Goal: Information Seeking & Learning: Understand process/instructions

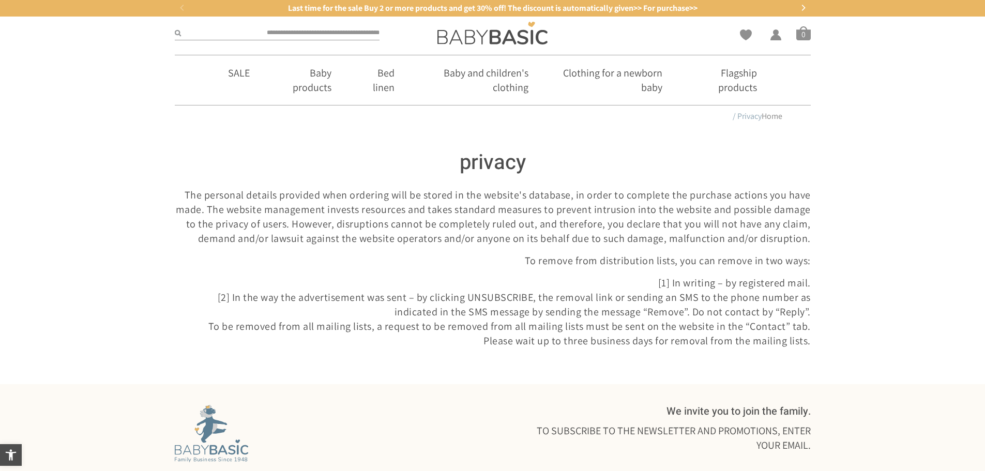
click at [522, 224] on font "The personal details provided when ordering will be stored in the website's dat…" at bounding box center [493, 216] width 635 height 57
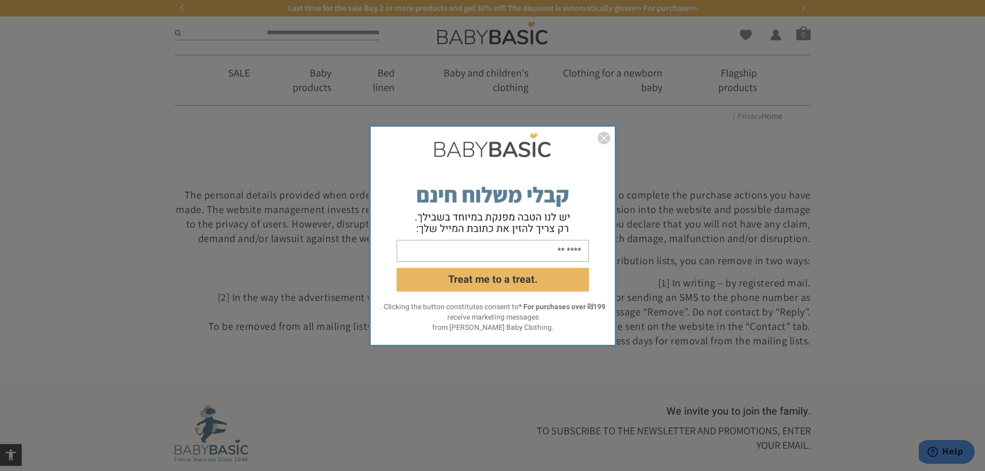
click at [604, 139] on img "closed" at bounding box center [604, 138] width 12 height 12
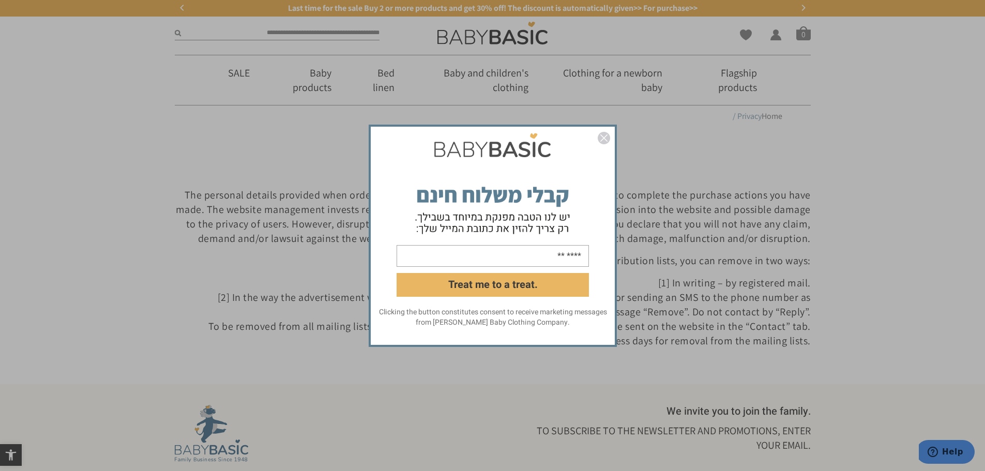
click at [605, 134] on img "closed" at bounding box center [604, 138] width 12 height 12
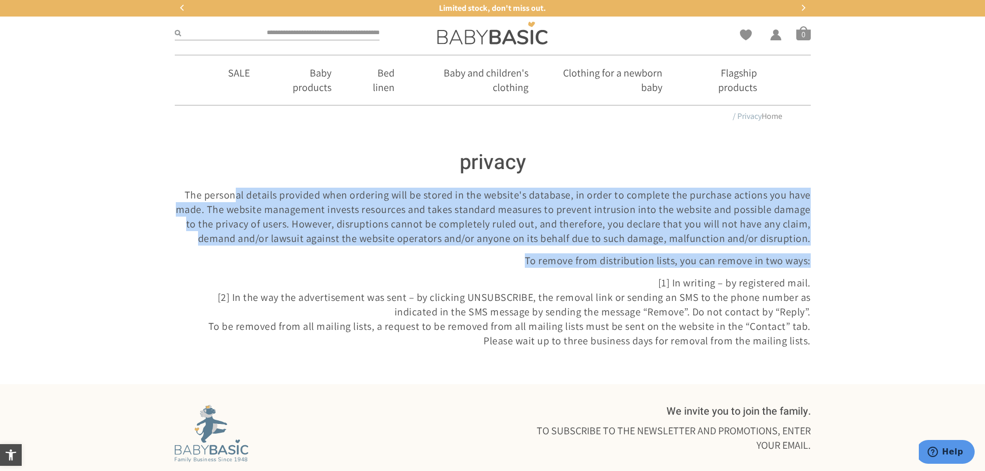
drag, startPoint x: 252, startPoint y: 202, endPoint x: 453, endPoint y: 248, distance: 206.8
click at [453, 248] on div "The personal details provided when ordering will be stored in the website's dat…" at bounding box center [493, 268] width 636 height 160
click at [445, 262] on p "To remove from distribution lists, you can remove in two ways:" at bounding box center [493, 260] width 636 height 14
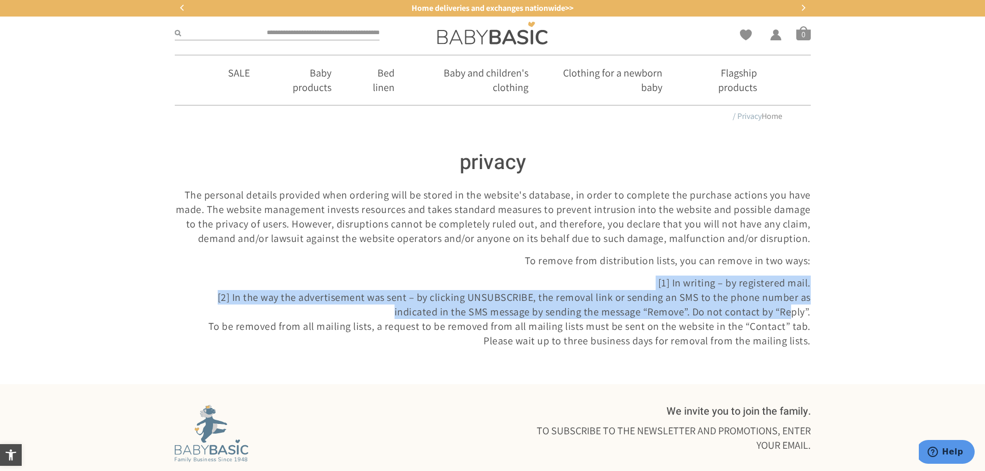
drag, startPoint x: 649, startPoint y: 282, endPoint x: 785, endPoint y: 314, distance: 139.2
click at [785, 314] on p "[1] In writing – by registered mail. [2] In the way the advertisement was sent …" at bounding box center [493, 312] width 636 height 72
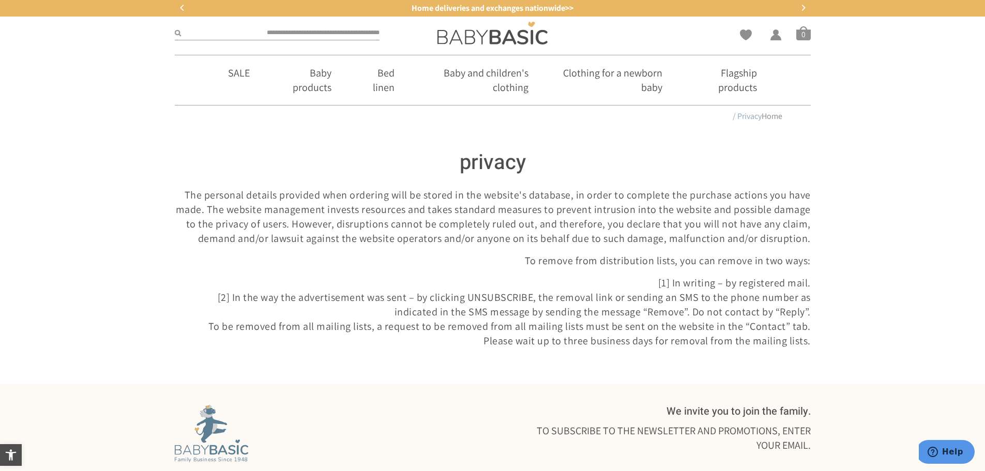
click at [315, 311] on p "[1] In writing – by registered mail. [2] In the way the advertisement was sent …" at bounding box center [493, 312] width 636 height 72
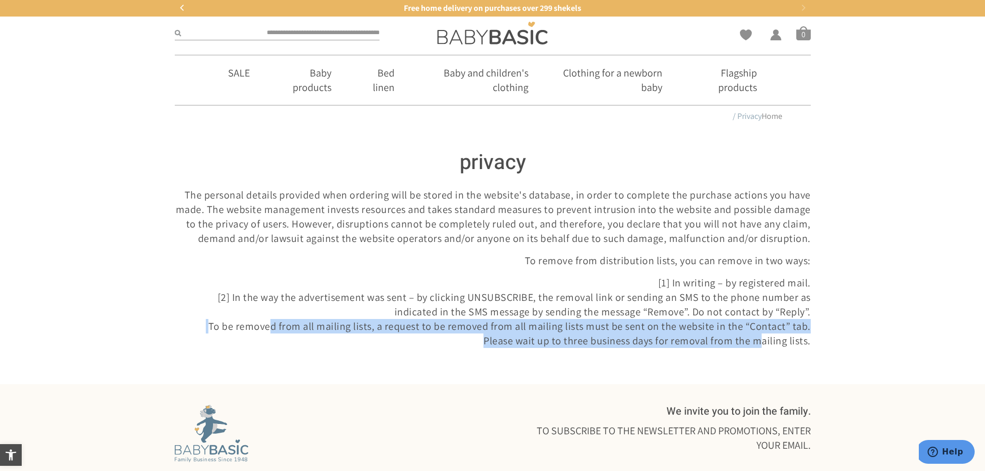
drag, startPoint x: 272, startPoint y: 325, endPoint x: 756, endPoint y: 340, distance: 484.1
click at [756, 340] on p "[1] In writing – by registered mail. [2] In the way the advertisement was sent …" at bounding box center [493, 312] width 636 height 72
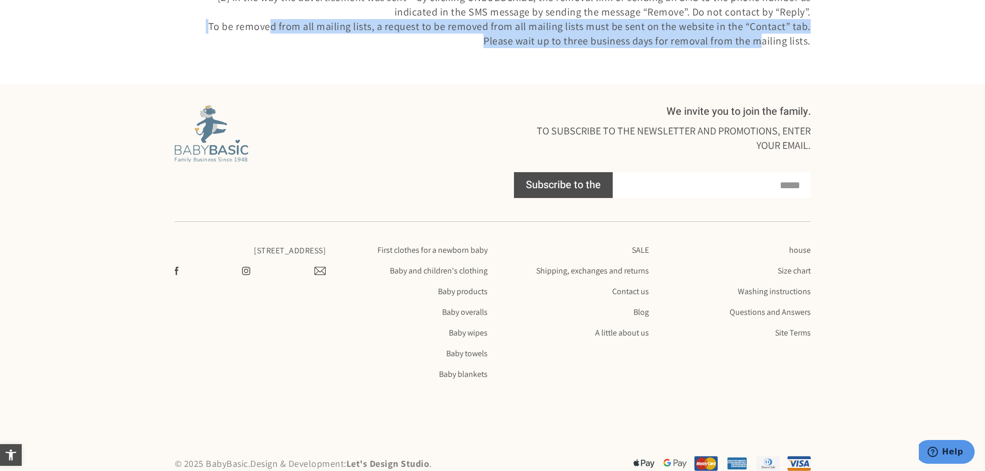
scroll to position [310, 0]
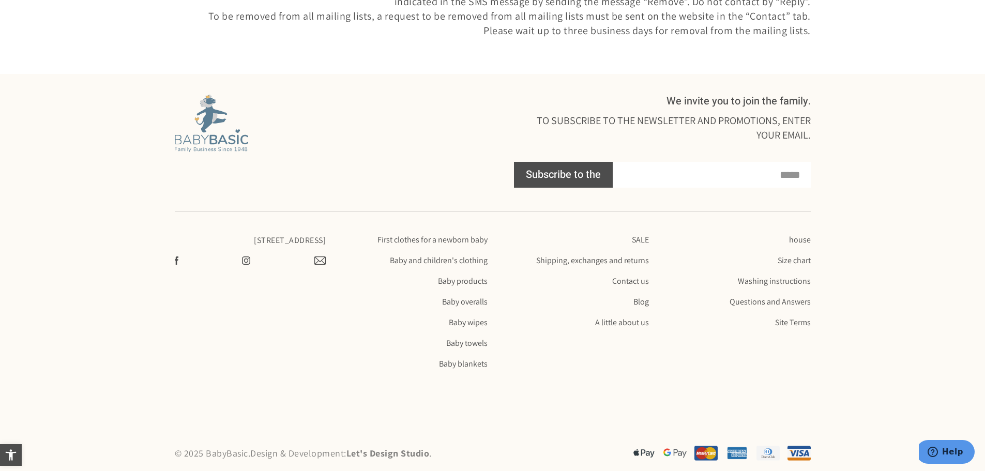
click at [608, 376] on div at bounding box center [493, 405] width 646 height 62
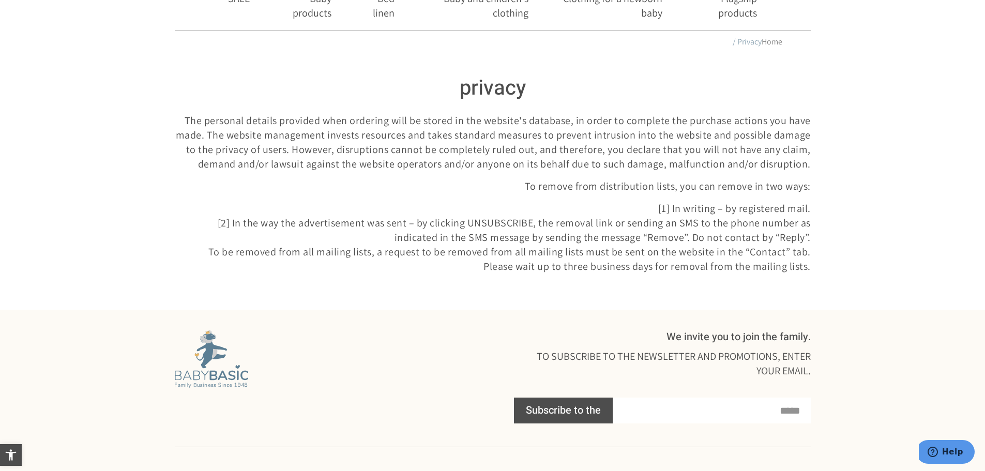
scroll to position [52, 0]
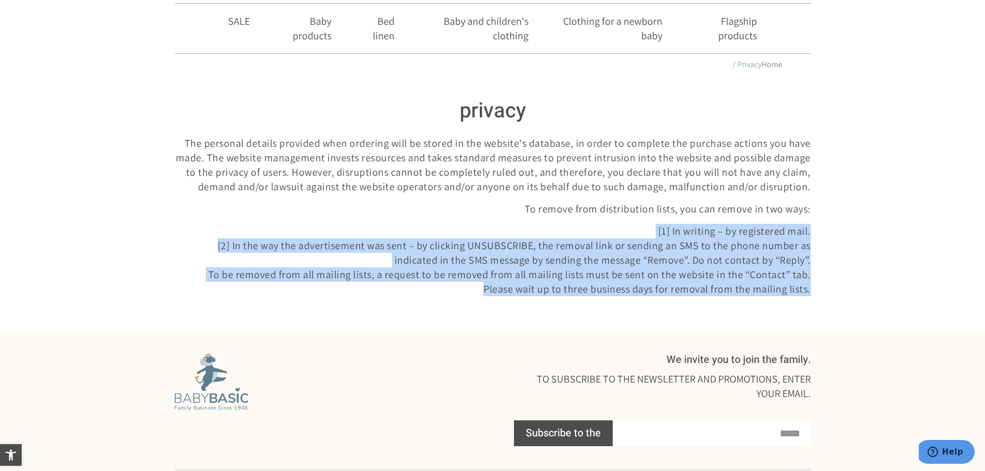
drag, startPoint x: 528, startPoint y: 208, endPoint x: 808, endPoint y: 288, distance: 292.0
click at [808, 288] on div "The personal details provided when ordering will be stored in the website's dat…" at bounding box center [493, 216] width 636 height 160
copy div "[1] In writing – by registered mail. [2] In the way the advertisement was sent …"
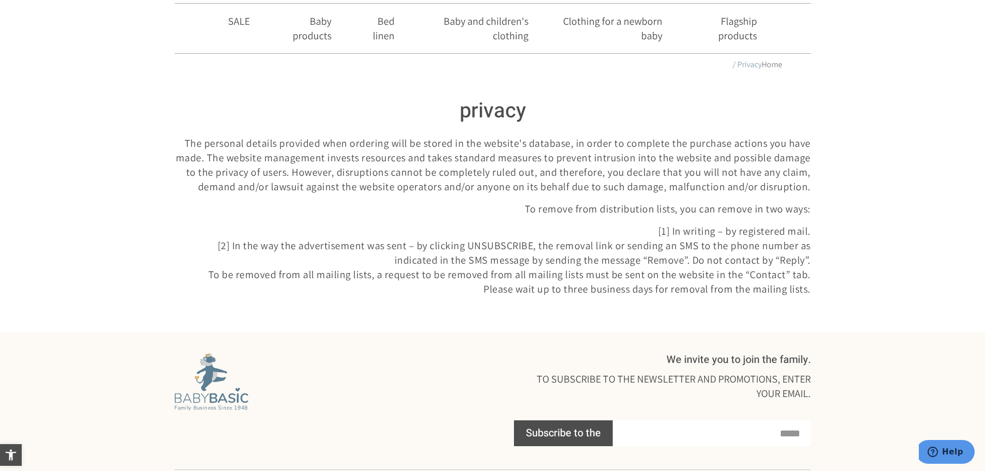
click at [613, 206] on font "To remove from distribution lists, you can remove in two ways:" at bounding box center [668, 208] width 286 height 13
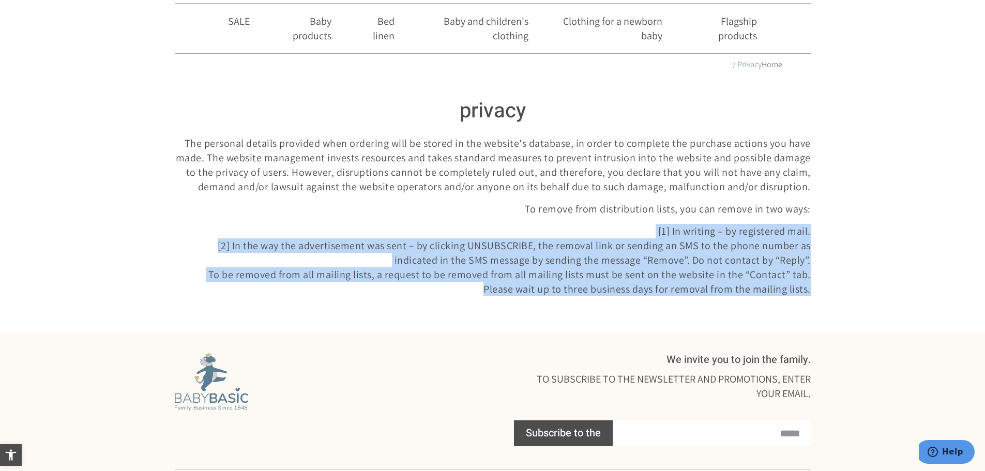
drag, startPoint x: 538, startPoint y: 208, endPoint x: 808, endPoint y: 294, distance: 283.5
click at [808, 294] on div "The personal details provided when ordering will be stored in the website's dat…" at bounding box center [493, 216] width 636 height 160
copy div "[1] In writing – by registered mail. [2] In the way the advertisement was sent …"
click at [698, 225] on font "[1] In writing – by registered mail." at bounding box center [734, 230] width 152 height 13
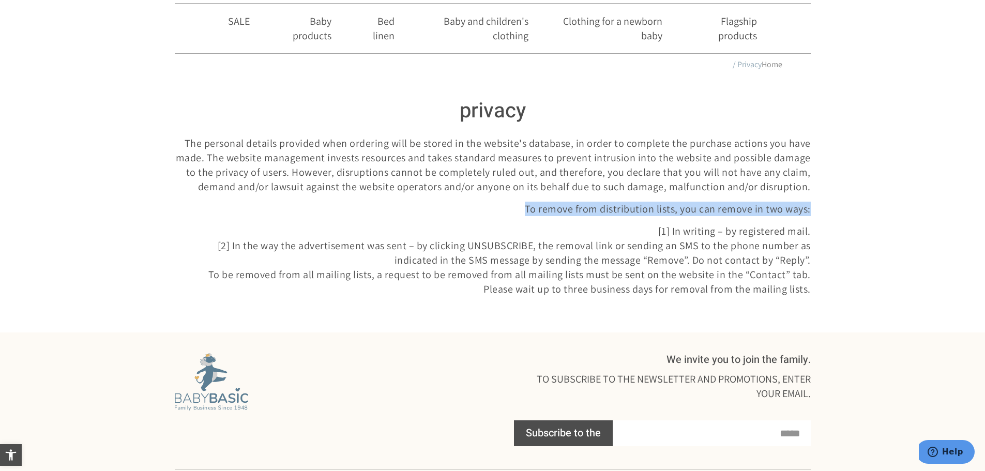
copy font "To remove from distribution lists, you can remove in two ways:"
drag, startPoint x: 526, startPoint y: 207, endPoint x: 809, endPoint y: 207, distance: 283.3
click at [810, 207] on p "To remove from distribution lists, you can remove in two ways:" at bounding box center [493, 209] width 636 height 14
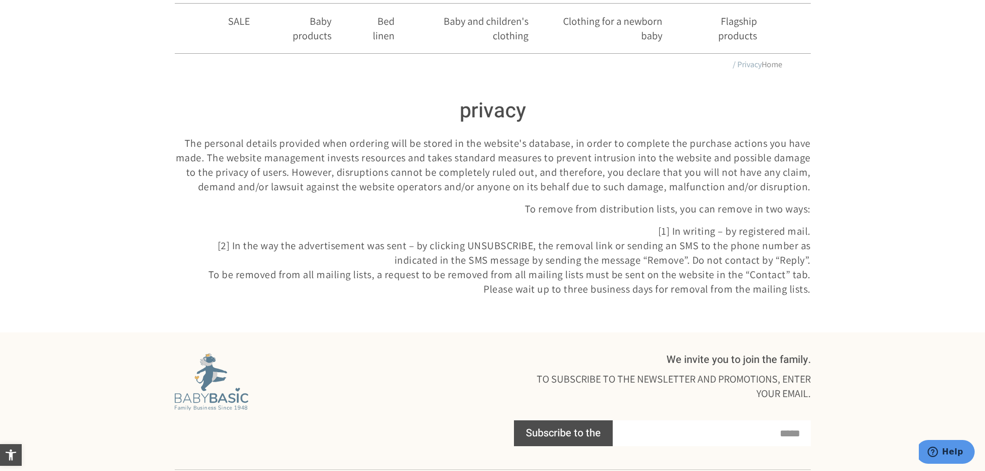
click at [298, 117] on h1 "privacy" at bounding box center [493, 111] width 636 height 29
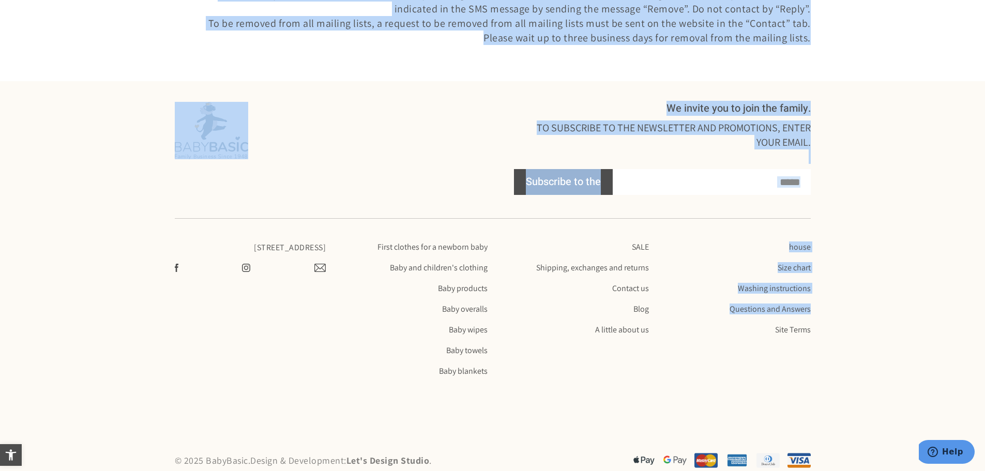
scroll to position [310, 0]
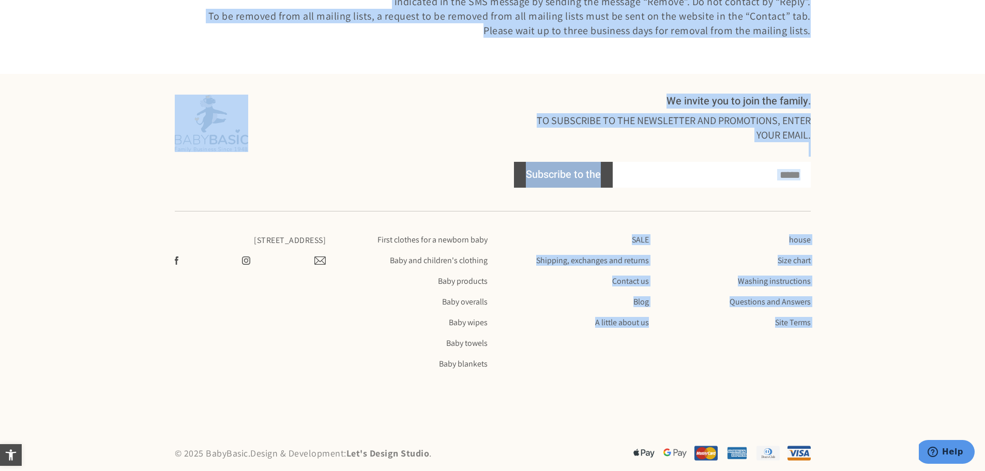
drag, startPoint x: 425, startPoint y: 106, endPoint x: 651, endPoint y: 326, distance: 314.4
click at [651, 326] on body "Skip to content Open Accessibility Bar כלי נגישות Accessibility tools הגדל טקסט…" at bounding box center [492, 88] width 985 height 796
copy body "Lor ipsumdol sitamet consecte adip elitsedd eius te incidi ut lab etdolor'm ali…"
